Goal: Navigation & Orientation: Find specific page/section

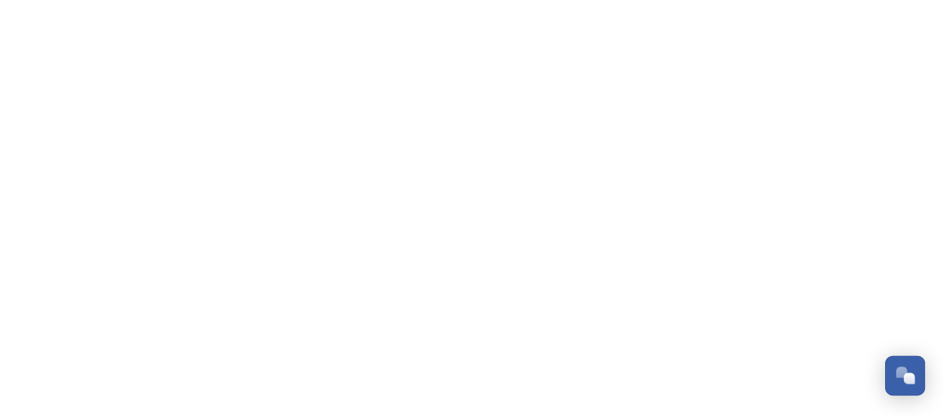
scroll to position [1483, 0]
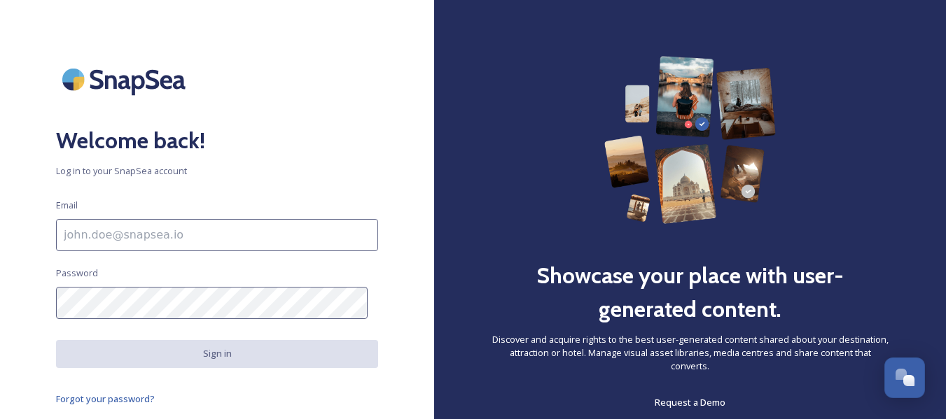
click at [139, 217] on div "Welcome back! Log in to your SnapSea account Email Password Sign in Forgot your…" at bounding box center [217, 209] width 434 height 307
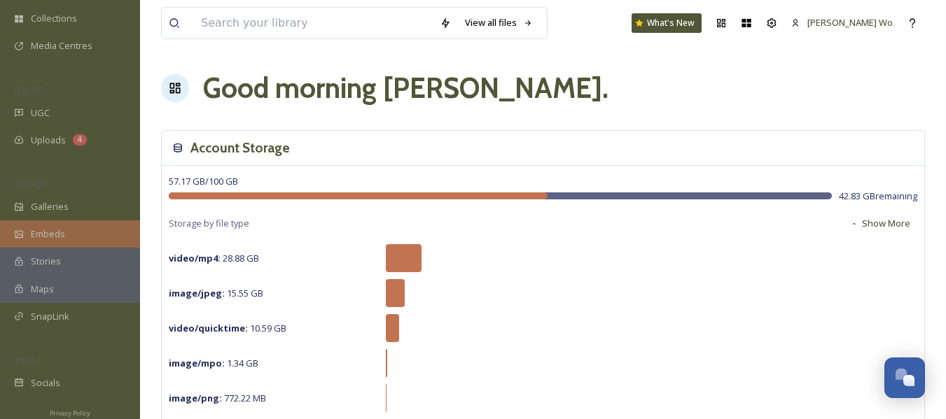
scroll to position [118, 0]
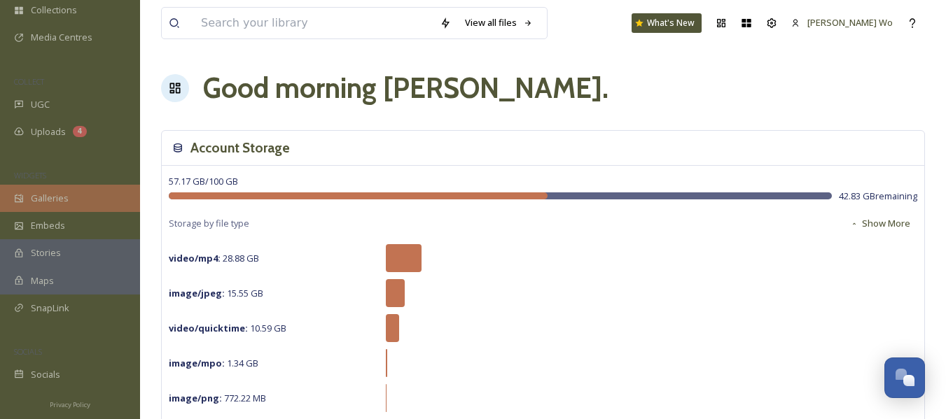
click at [55, 192] on span "Galleries" at bounding box center [50, 198] width 38 height 13
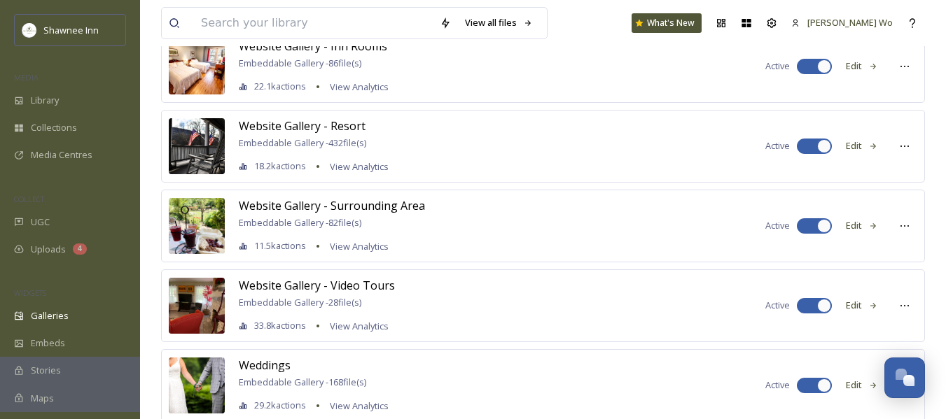
scroll to position [420, 0]
click at [344, 284] on span "Website Gallery - Video Tours" at bounding box center [317, 284] width 156 height 15
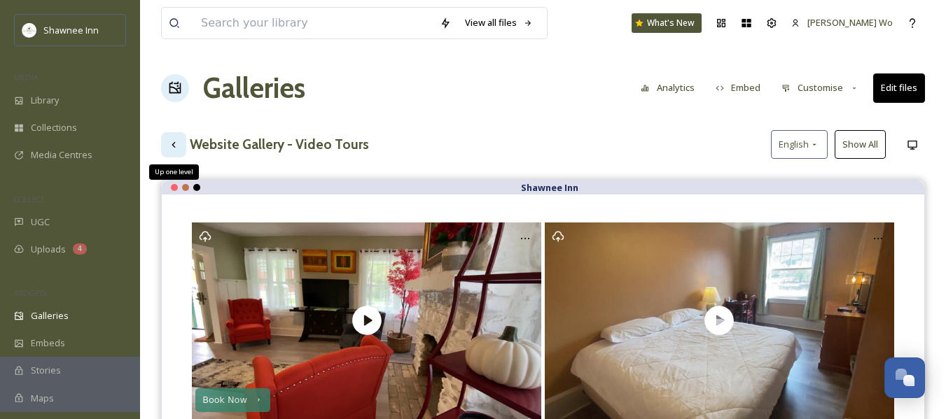
click at [169, 136] on div "Up one level" at bounding box center [173, 144] width 25 height 25
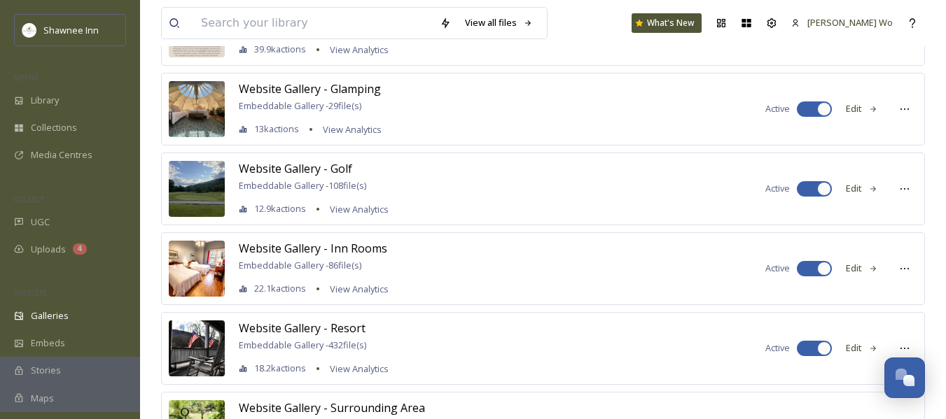
scroll to position [420, 0]
